Goal: Find specific page/section: Find specific page/section

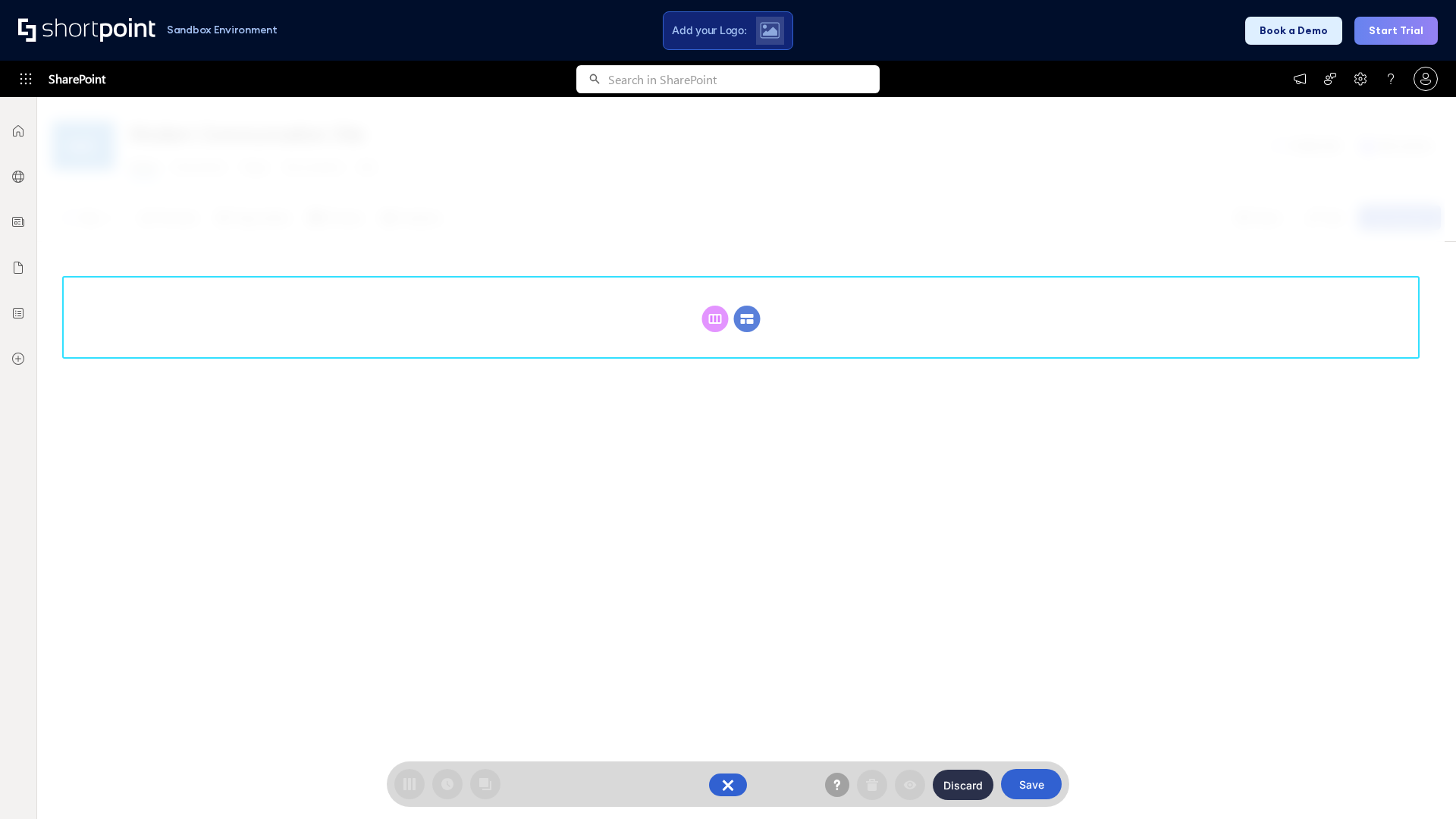
scroll to position [208, 0]
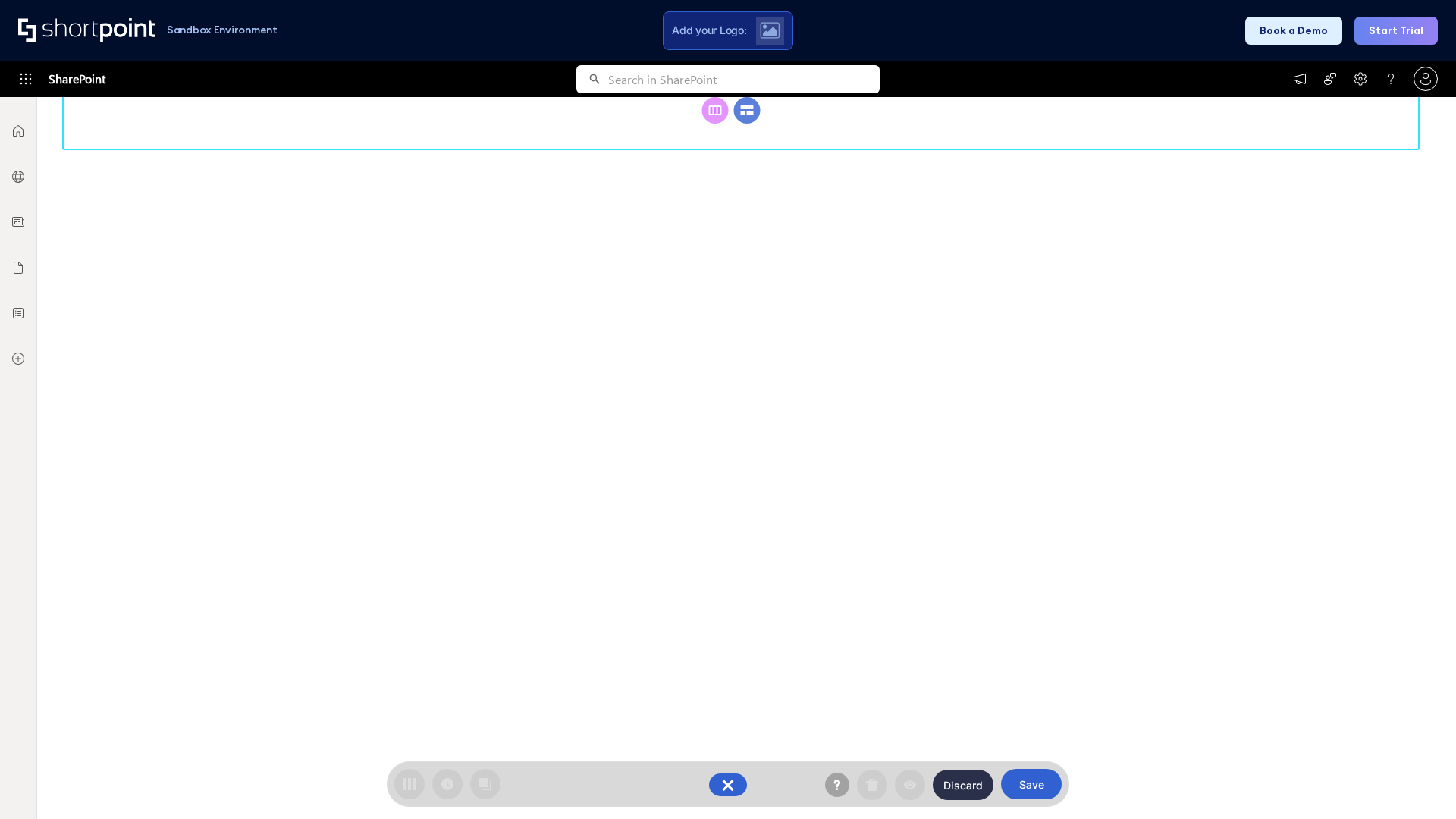
click at [747, 124] on circle at bounding box center [747, 110] width 27 height 27
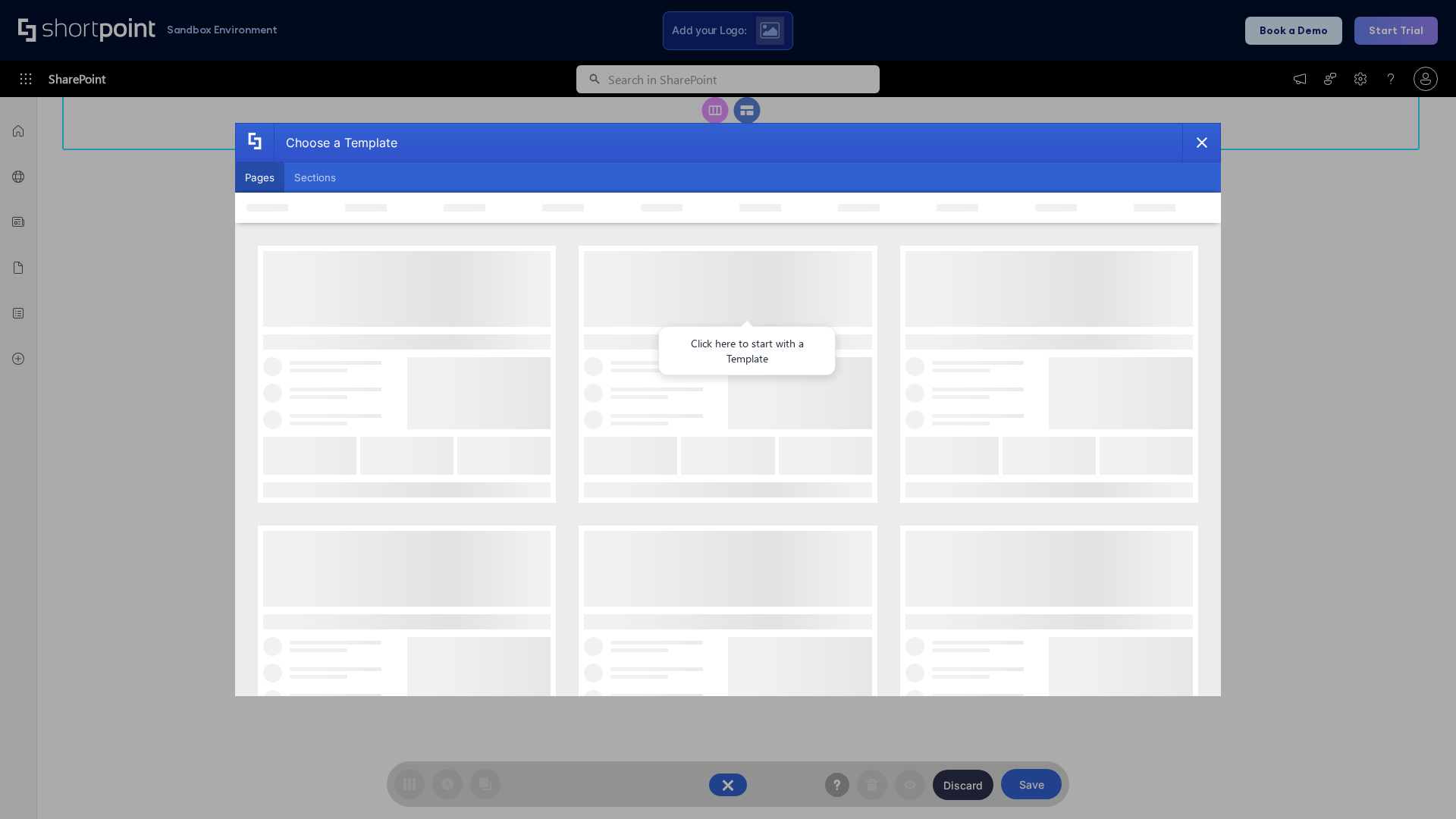
scroll to position [0, 0]
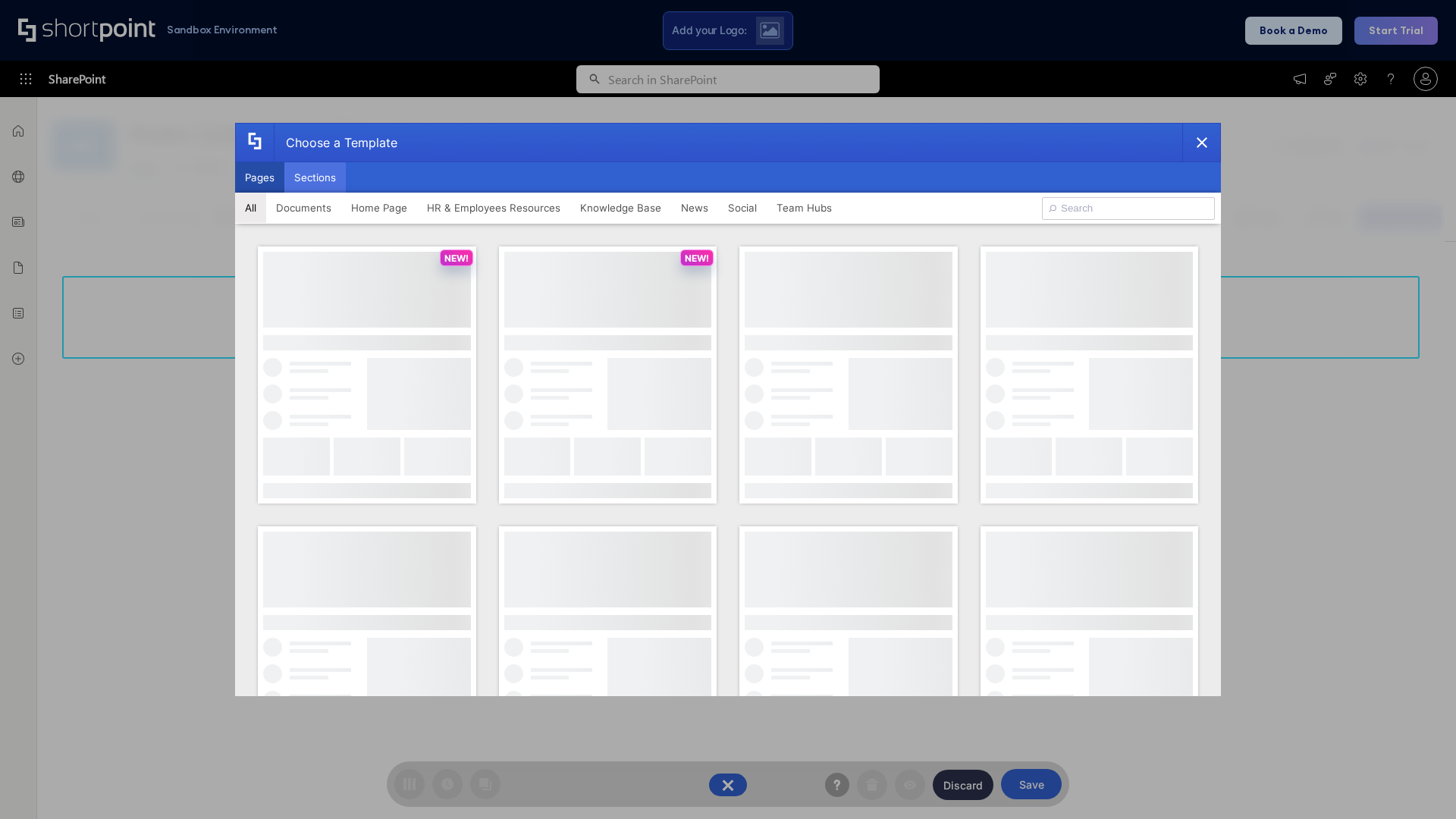
click at [314, 177] on button "Sections" at bounding box center [314, 177] width 61 height 30
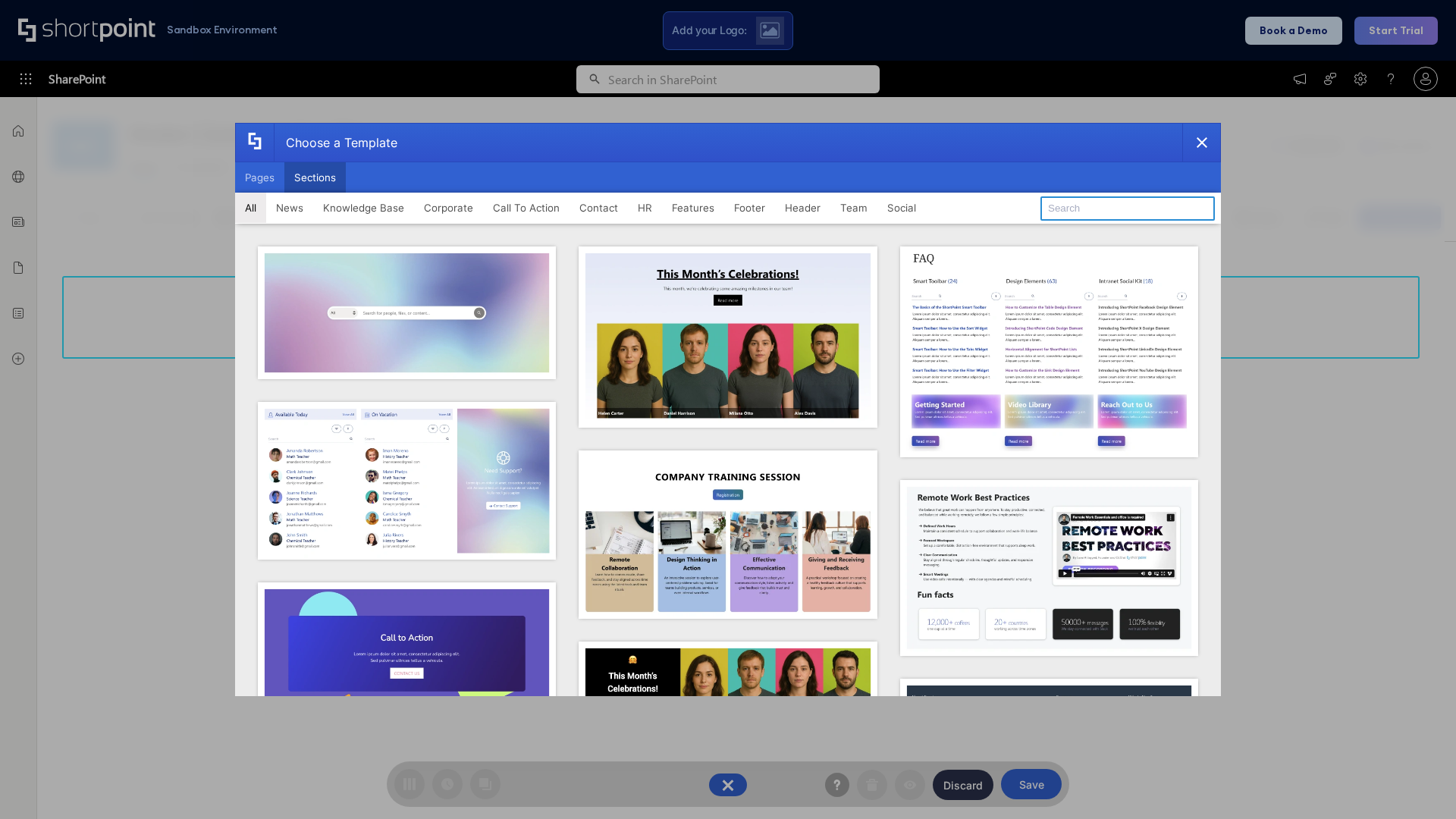
type input "Quick Links"
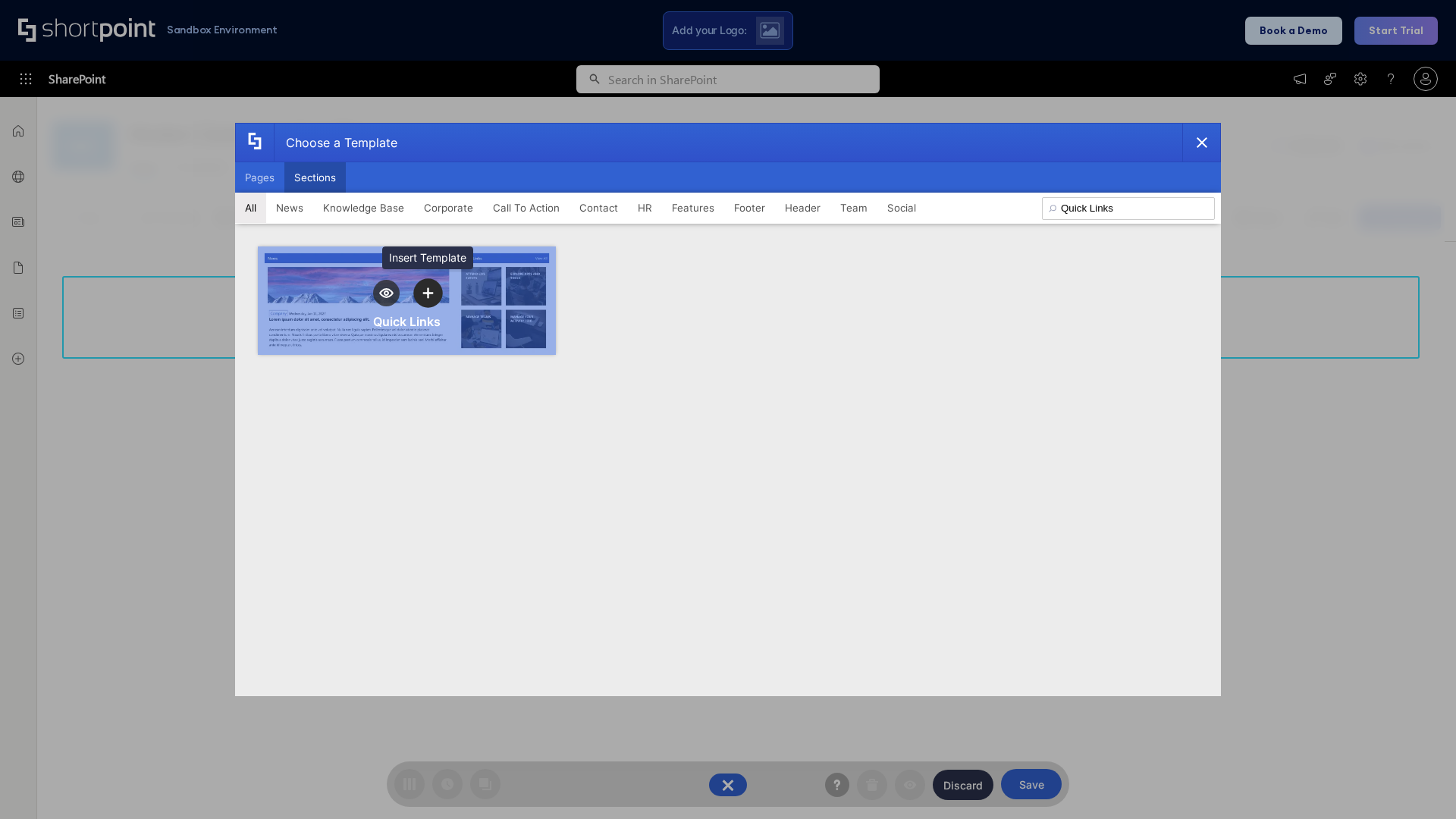
click at [427, 293] on icon "template selector" at bounding box center [427, 293] width 10 height 10
